Goal: Navigation & Orientation: Find specific page/section

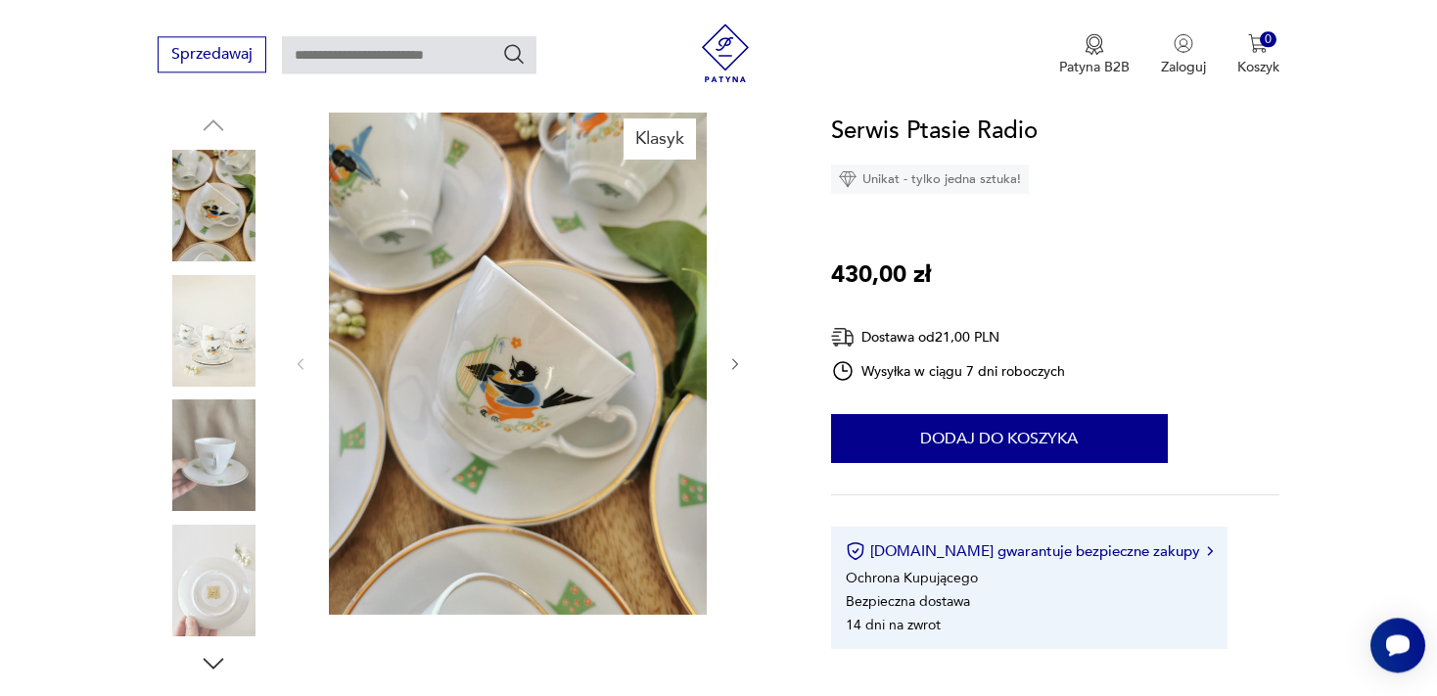
scroll to position [206, 0]
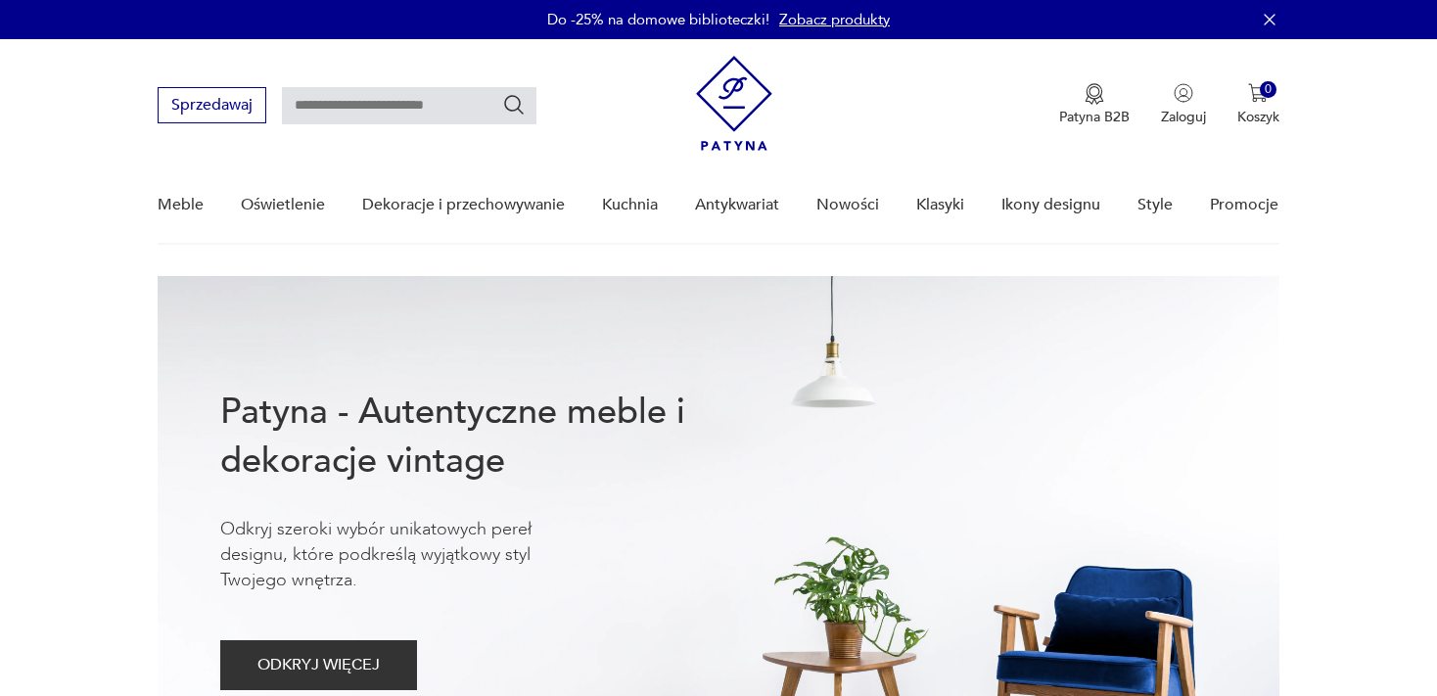
click at [839, 202] on link "Nowości" at bounding box center [847, 204] width 63 height 75
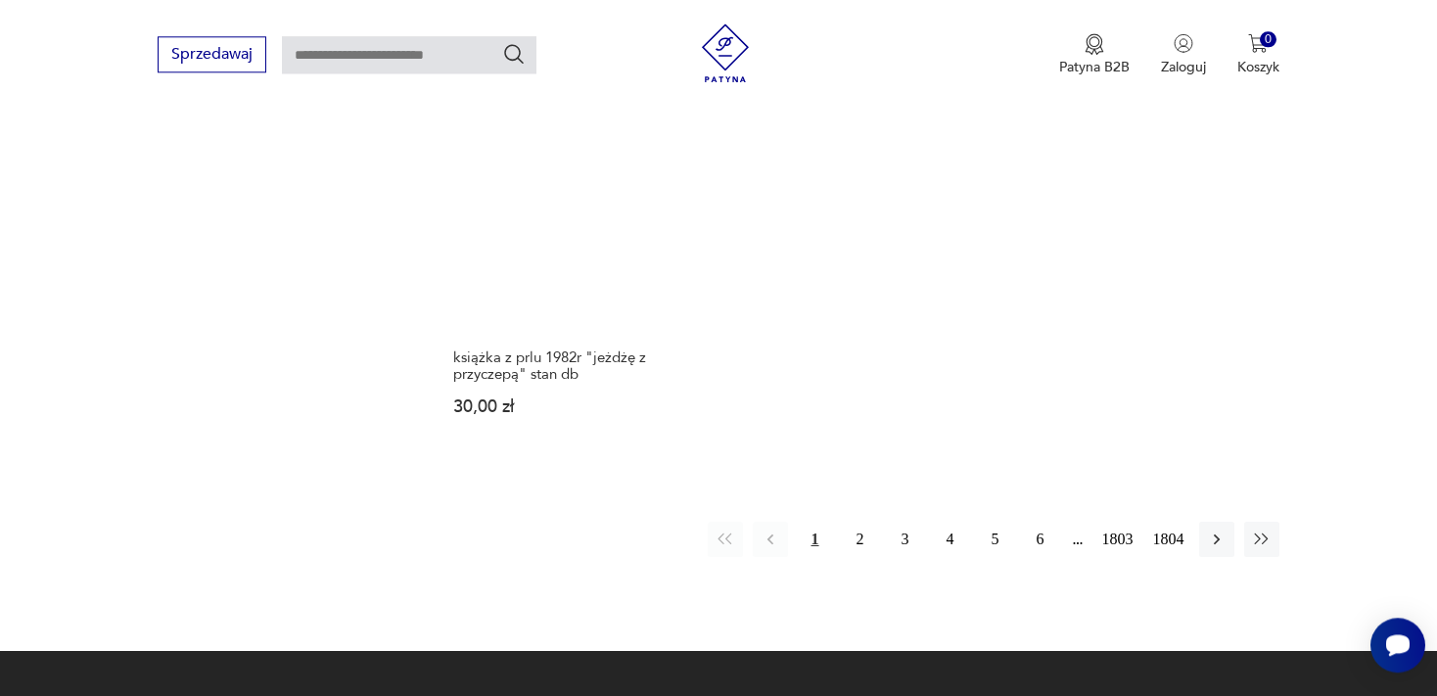
scroll to position [2722, 0]
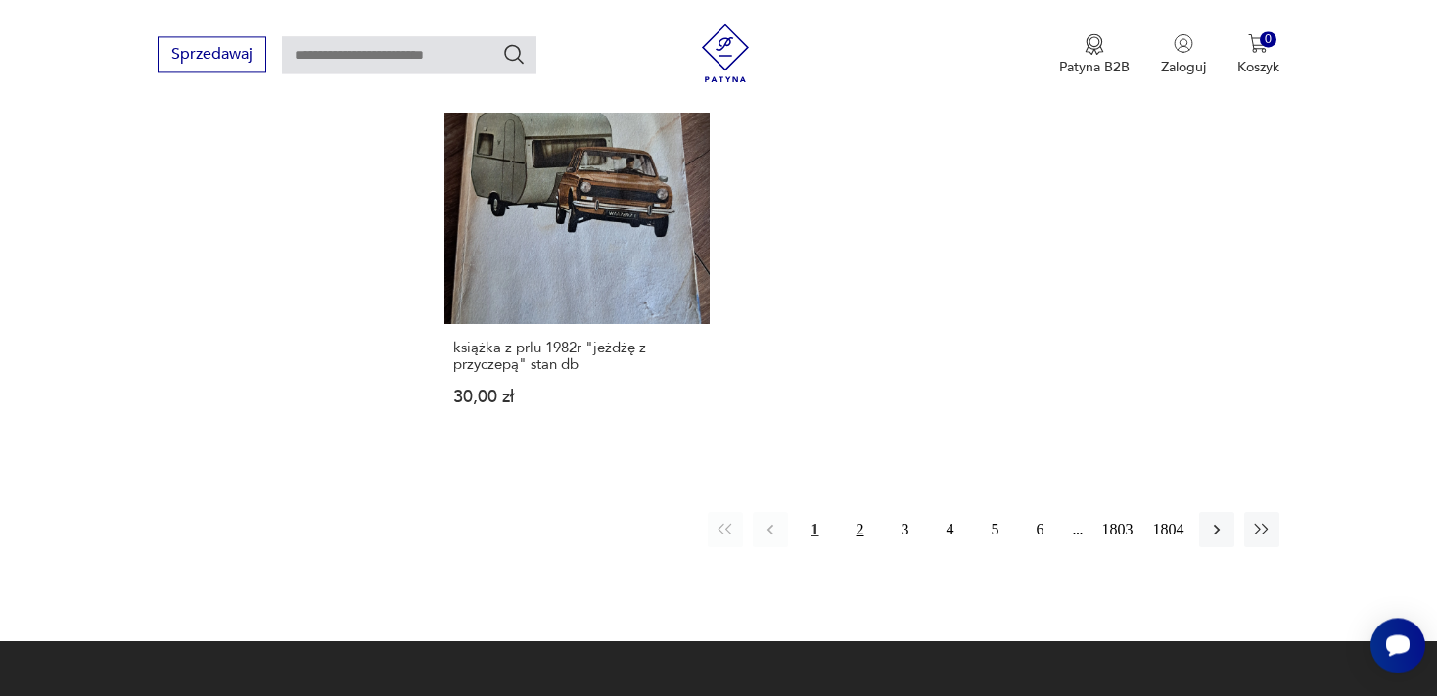
click at [859, 528] on button "2" at bounding box center [860, 529] width 35 height 35
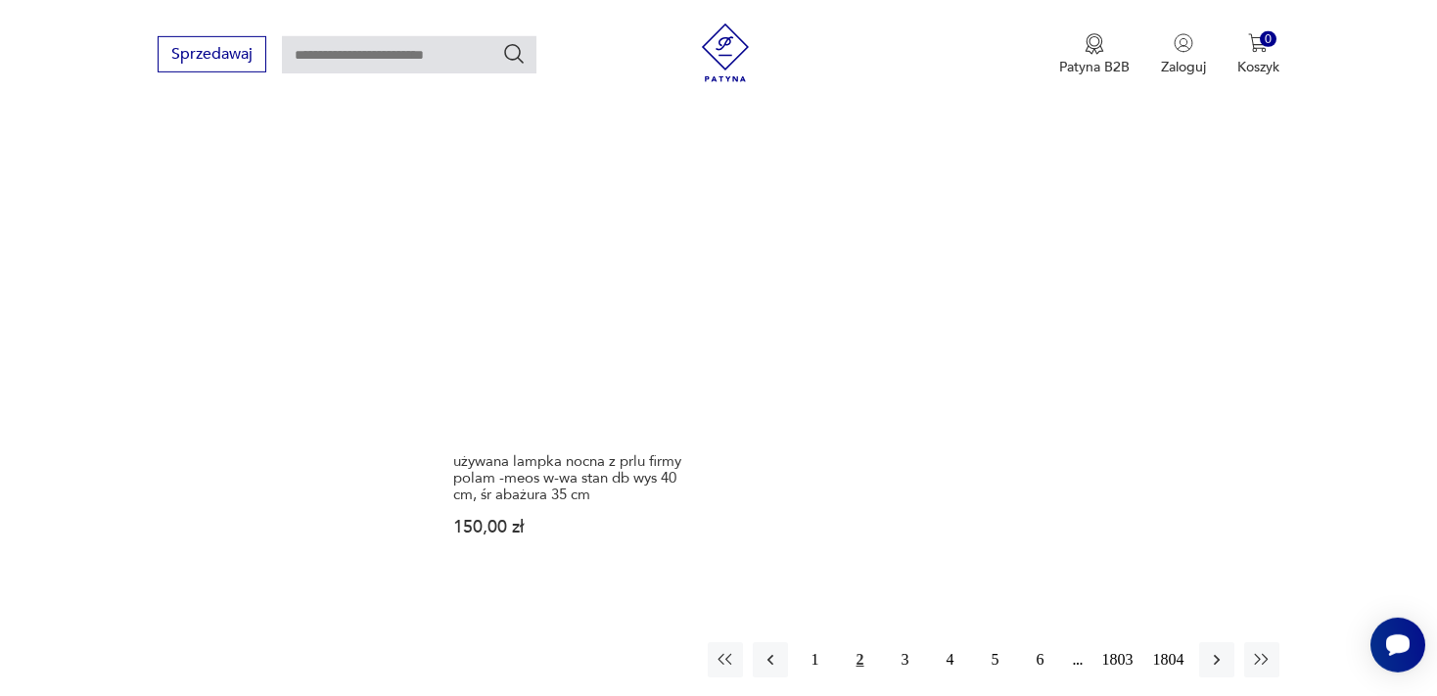
scroll to position [2595, 0]
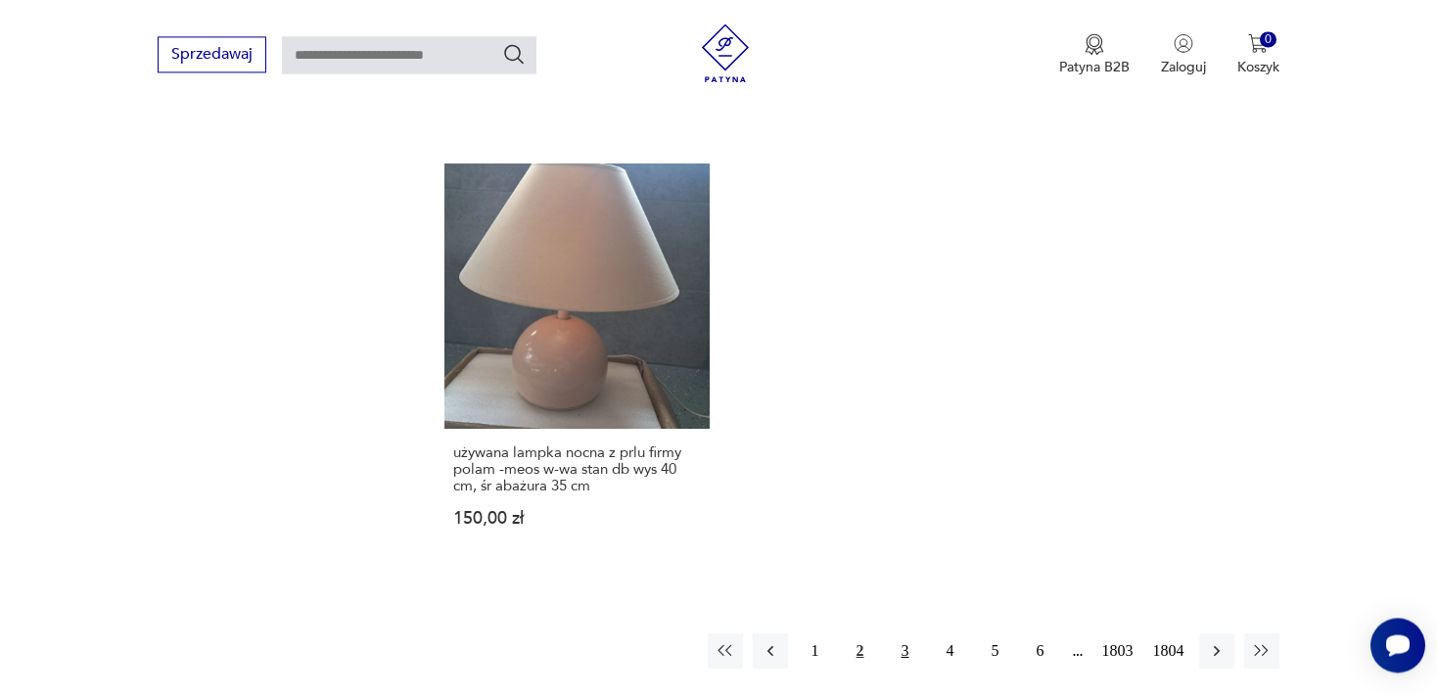
click at [901, 633] on button "3" at bounding box center [905, 650] width 35 height 35
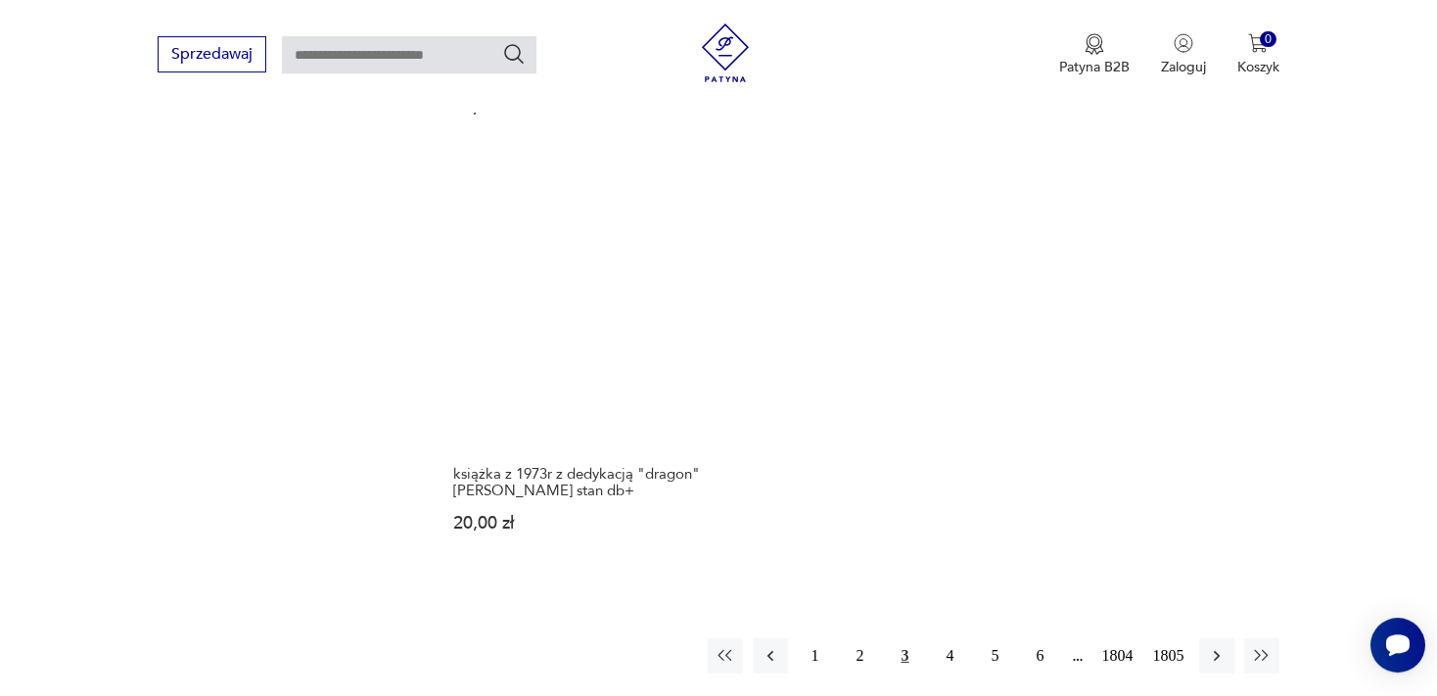
scroll to position [2543, 0]
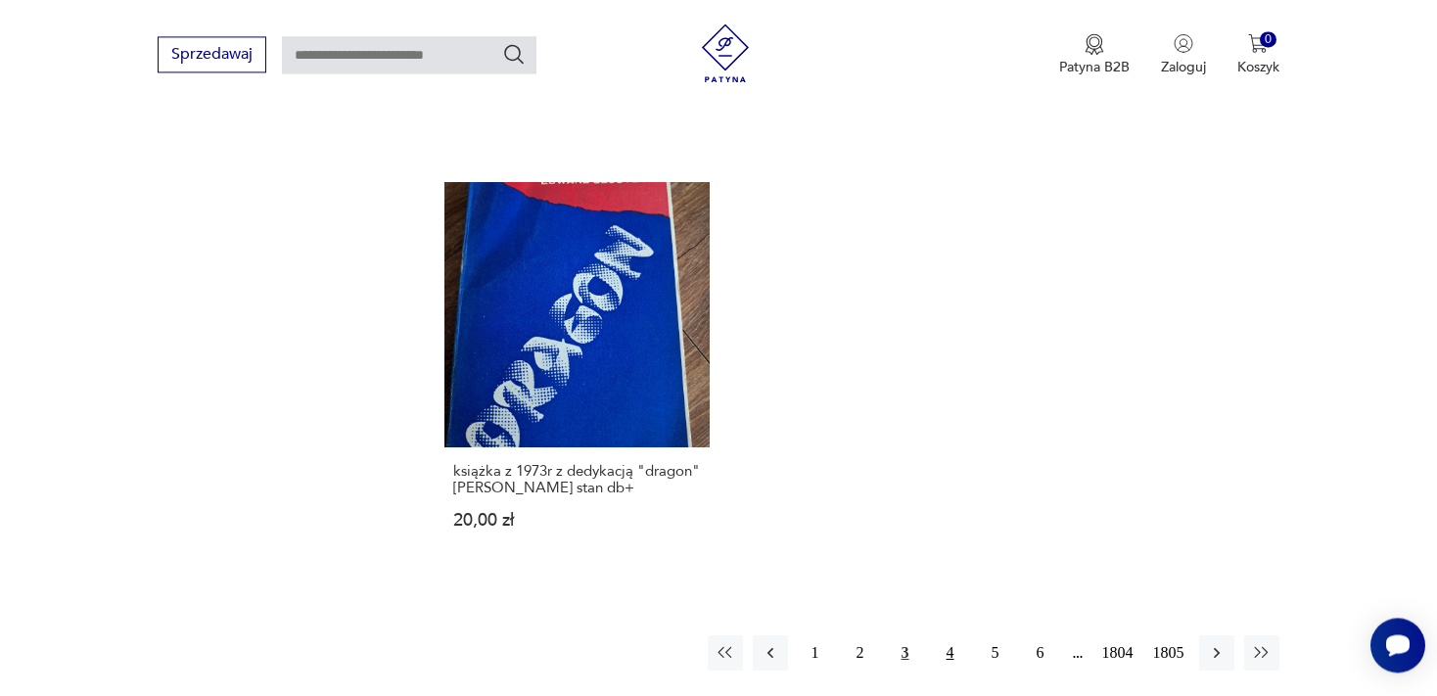
click at [949, 635] on button "4" at bounding box center [950, 652] width 35 height 35
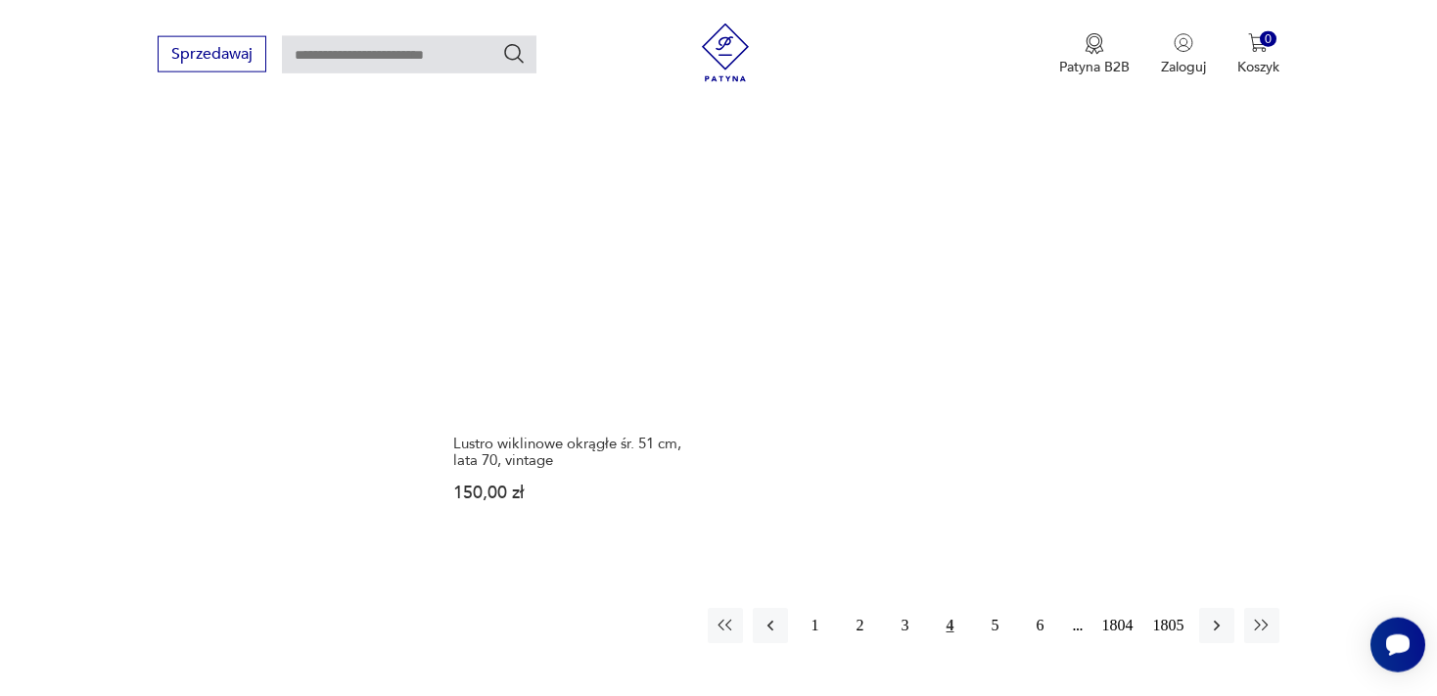
scroll to position [2595, 0]
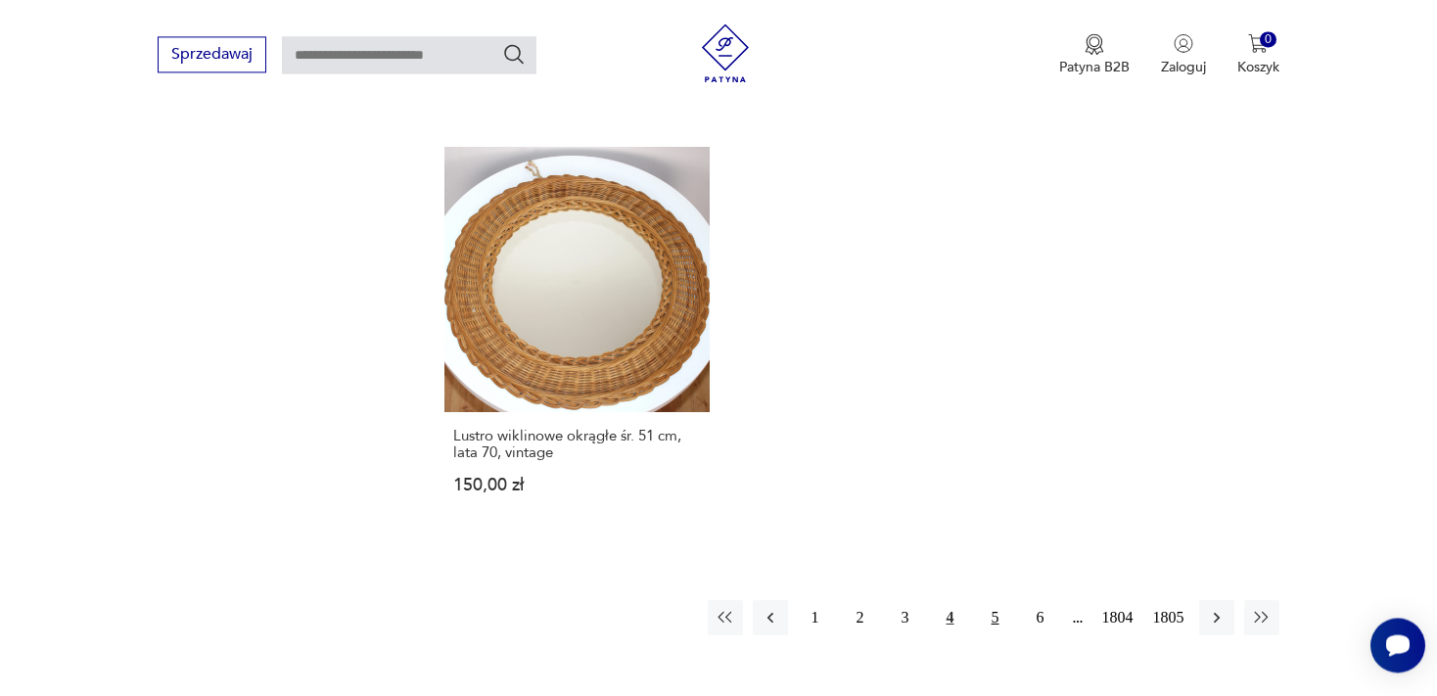
click at [988, 605] on button "5" at bounding box center [995, 617] width 35 height 35
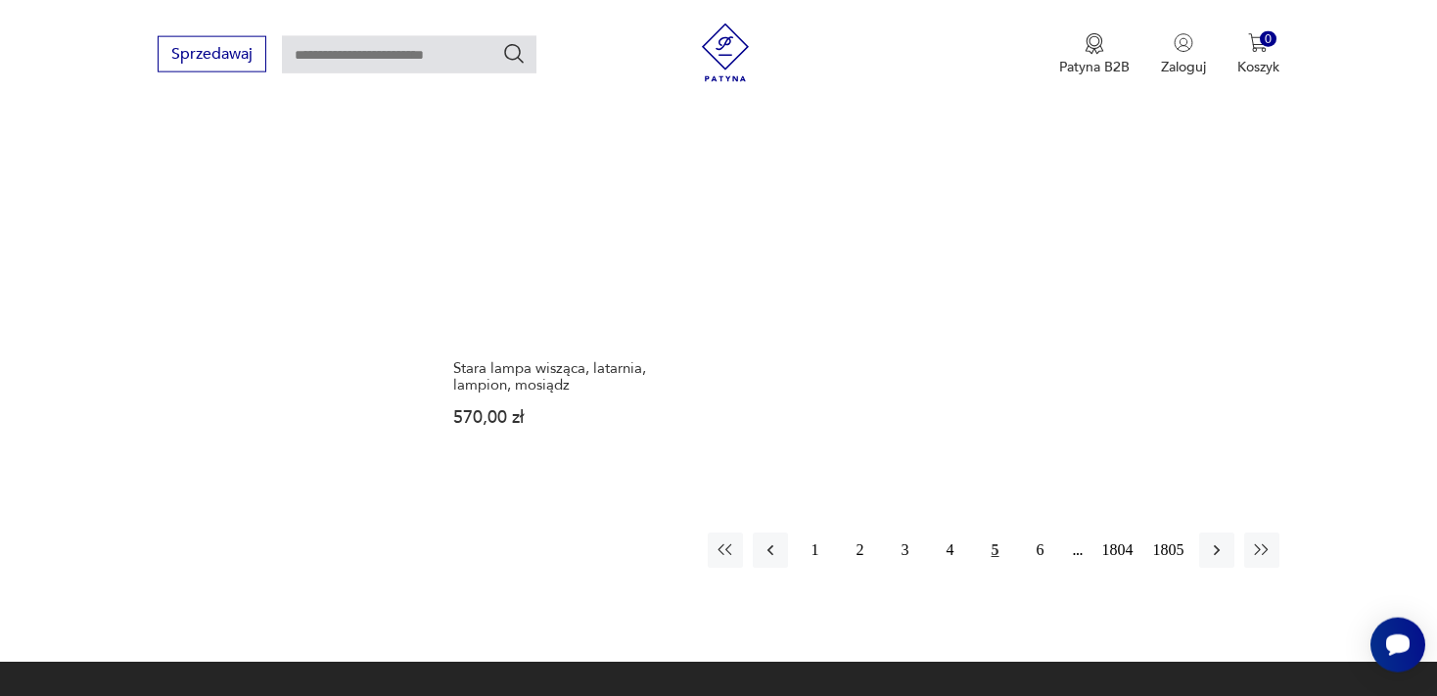
scroll to position [2664, 0]
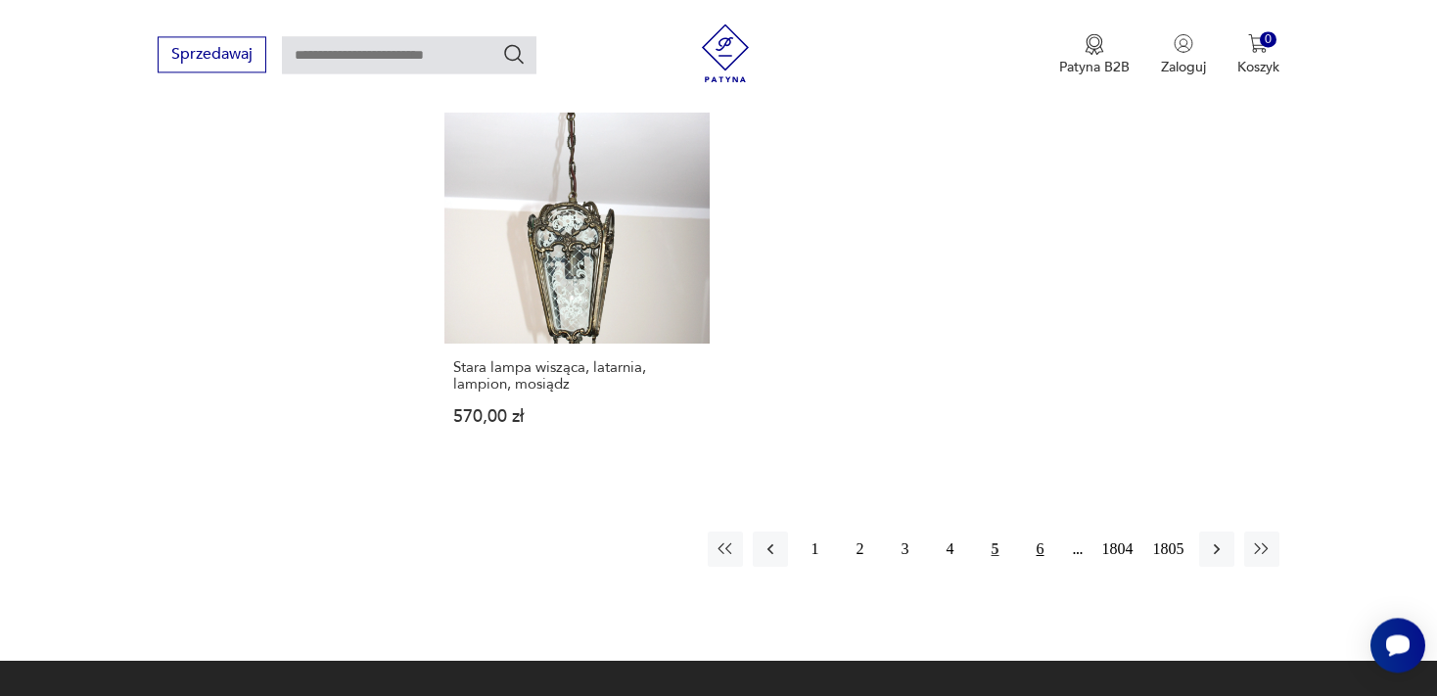
click at [1041, 531] on button "6" at bounding box center [1040, 548] width 35 height 35
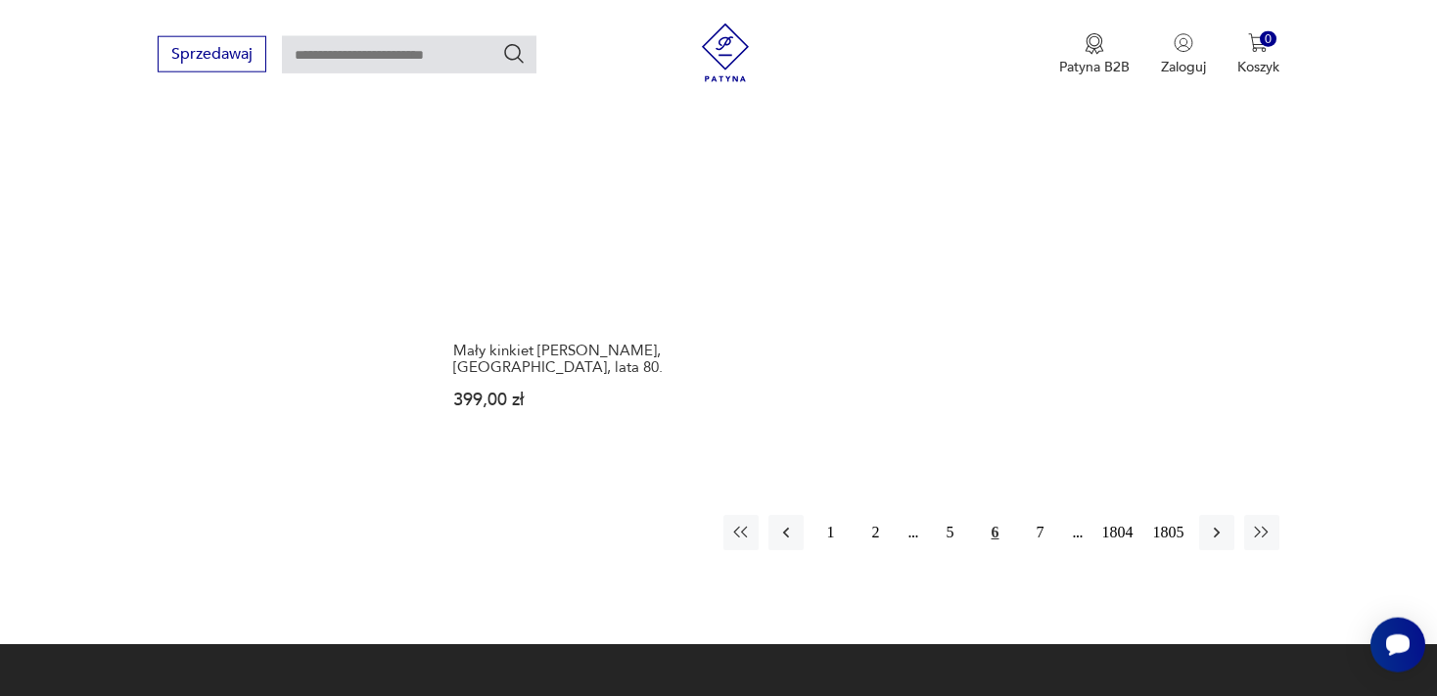
scroll to position [2698, 0]
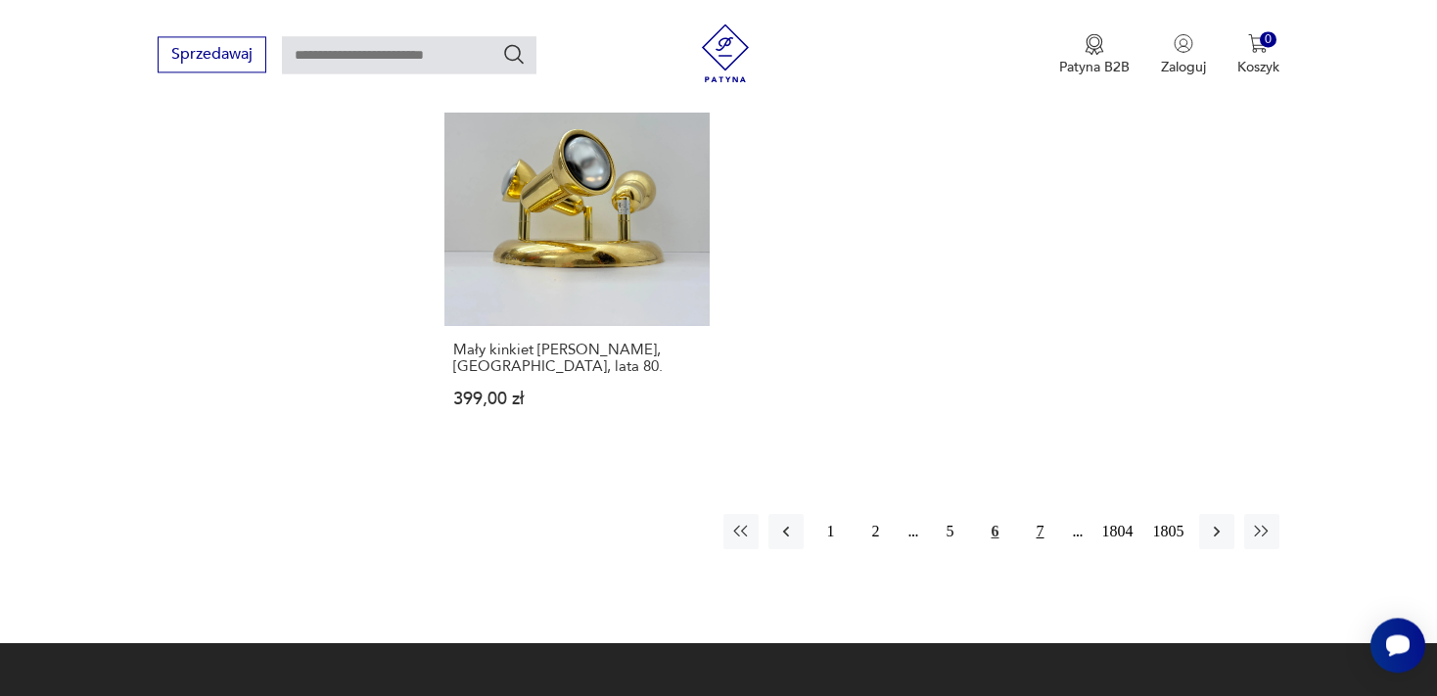
click at [1039, 527] on button "7" at bounding box center [1040, 531] width 35 height 35
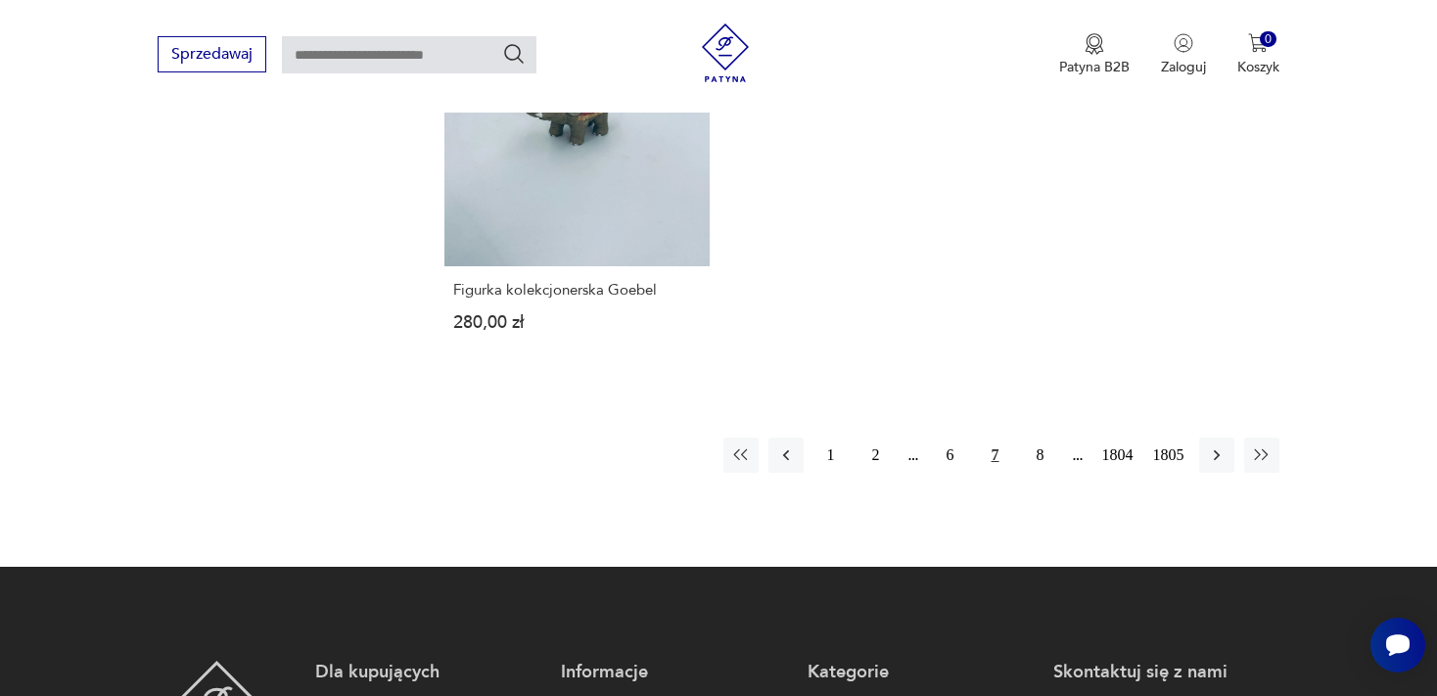
scroll to position [2750, 0]
